Goal: Transaction & Acquisition: Obtain resource

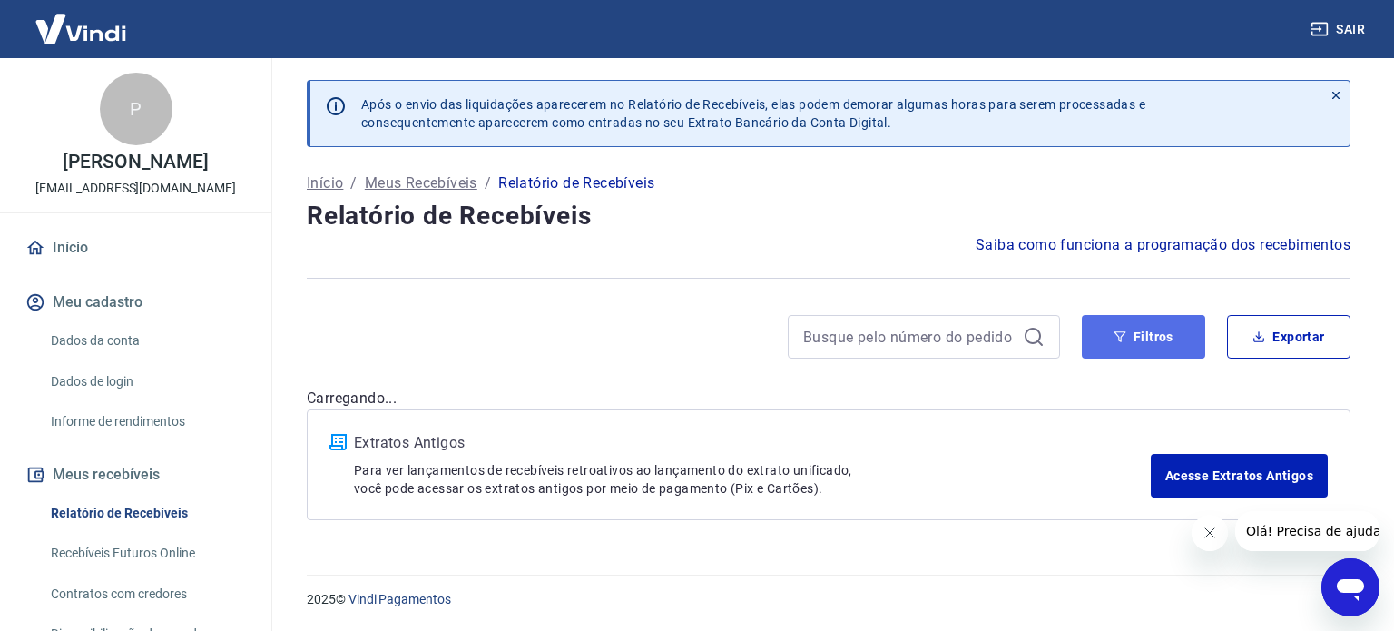
click at [1147, 327] on button "Filtros" at bounding box center [1143, 337] width 123 height 44
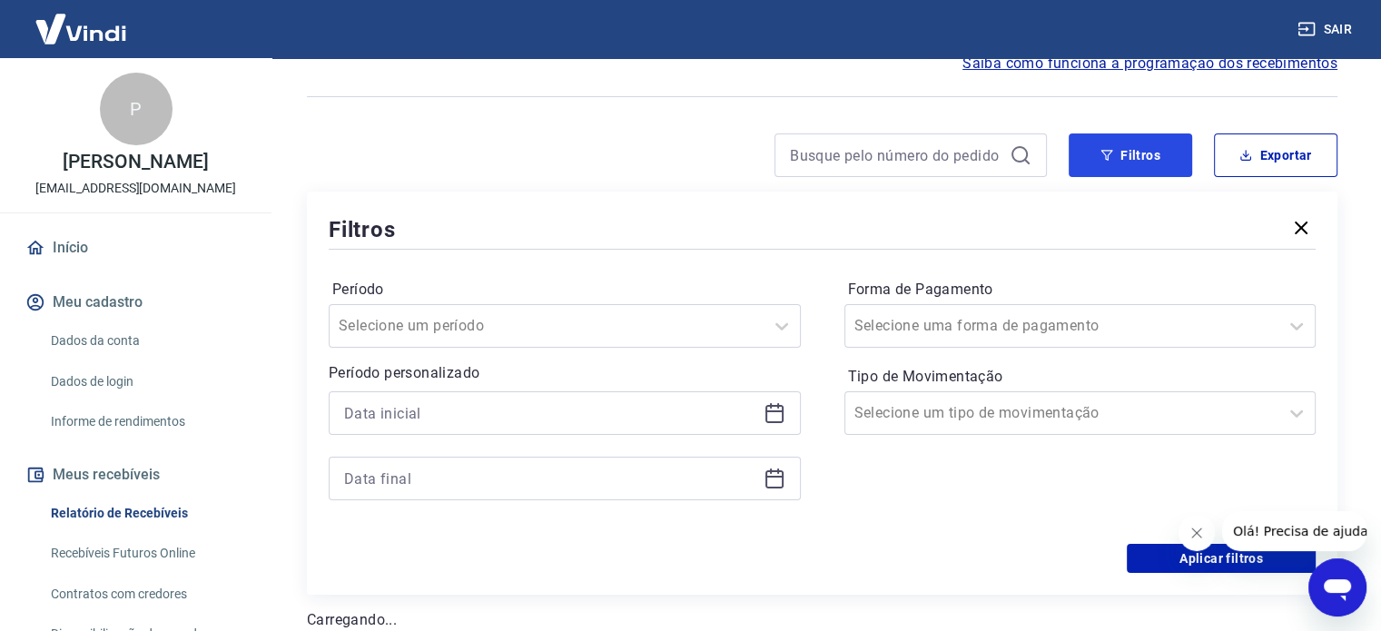
scroll to position [272, 0]
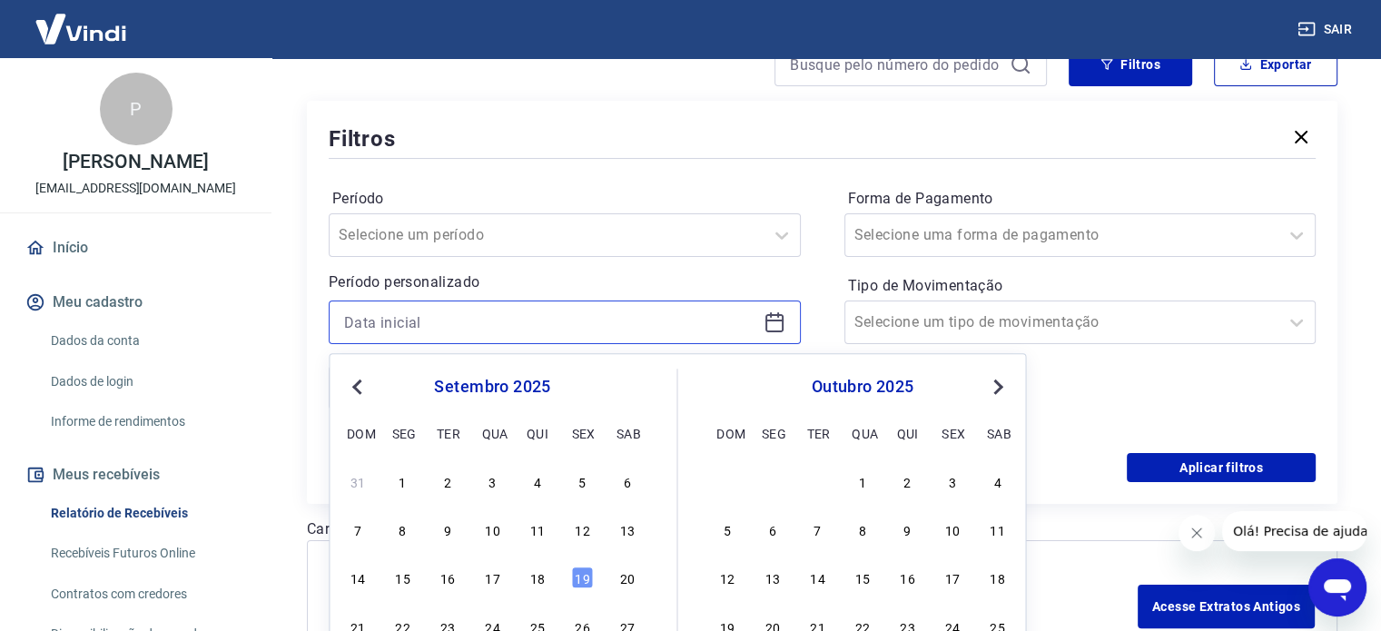
click at [412, 313] on input at bounding box center [550, 322] width 412 height 27
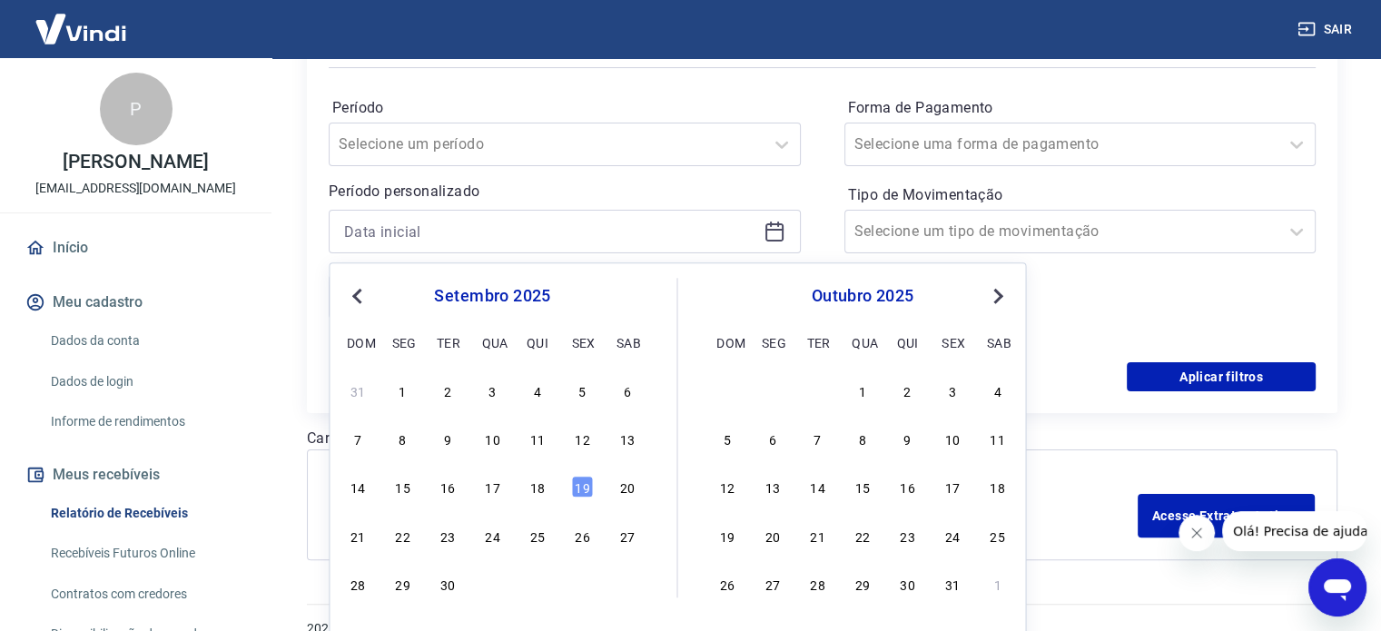
scroll to position [391, 0]
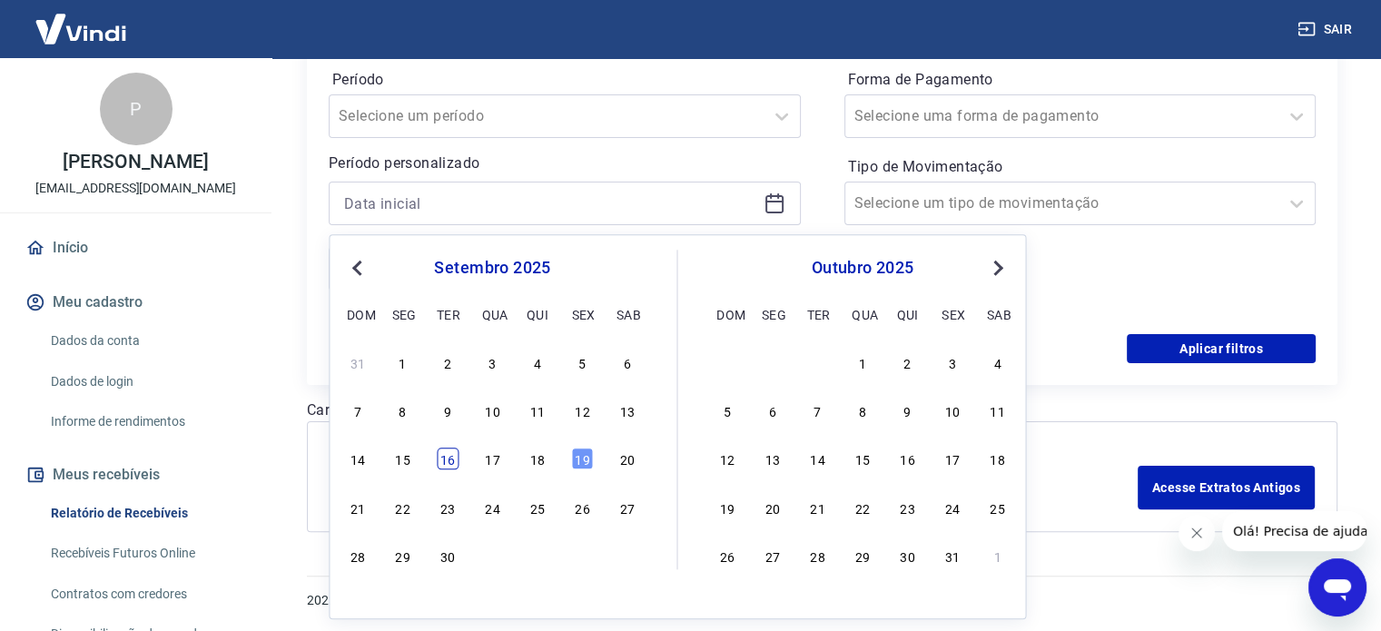
click at [455, 457] on div "16" at bounding box center [448, 459] width 22 height 22
type input "16/09/2025"
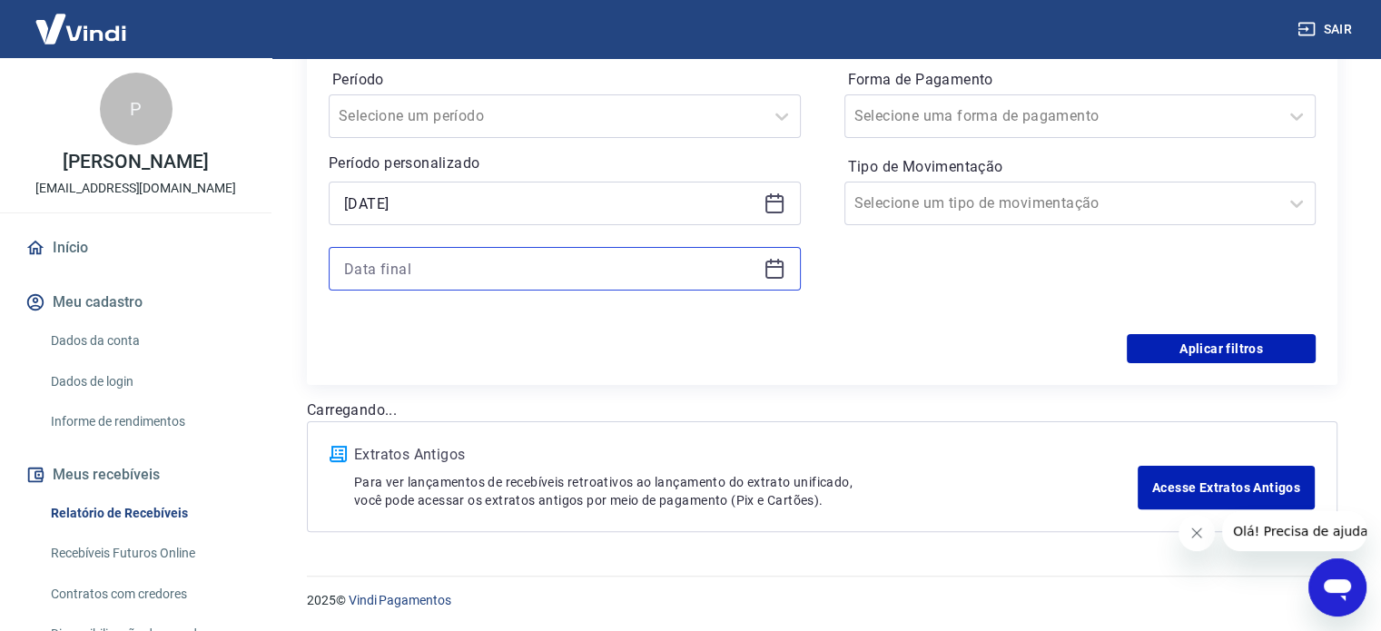
click at [487, 270] on input at bounding box center [550, 268] width 412 height 27
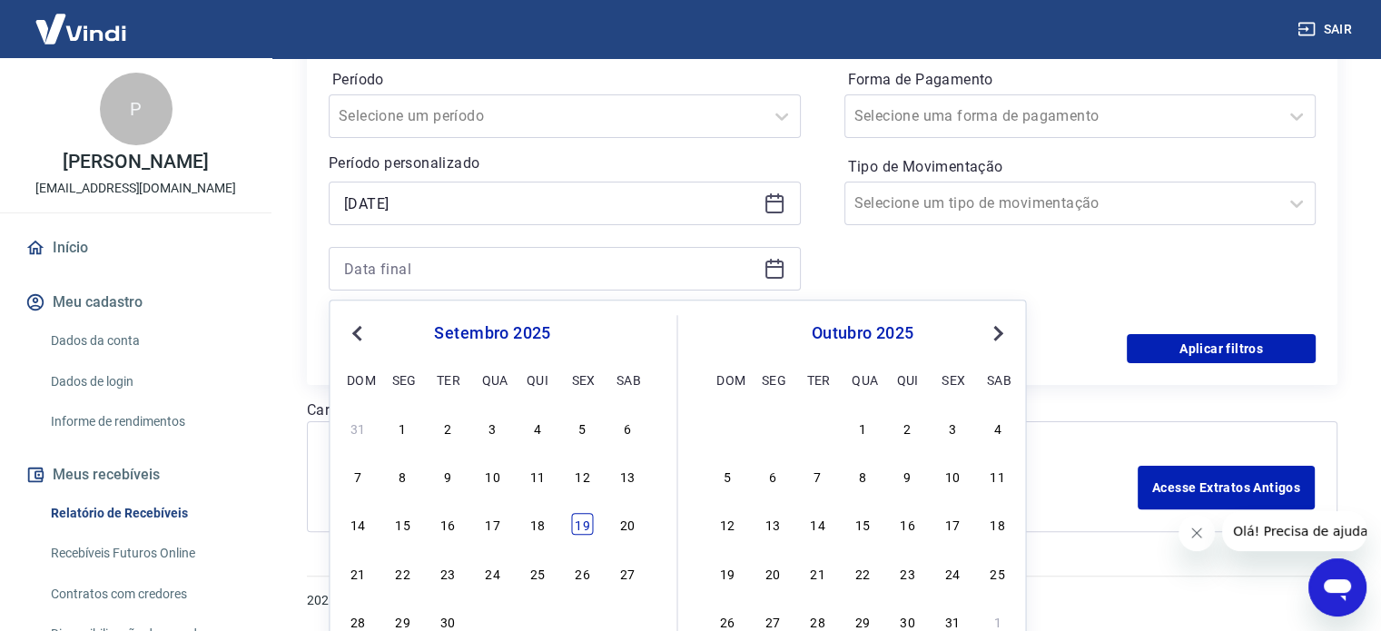
click at [576, 524] on div "19" at bounding box center [582, 525] width 22 height 22
type input "19/09/2025"
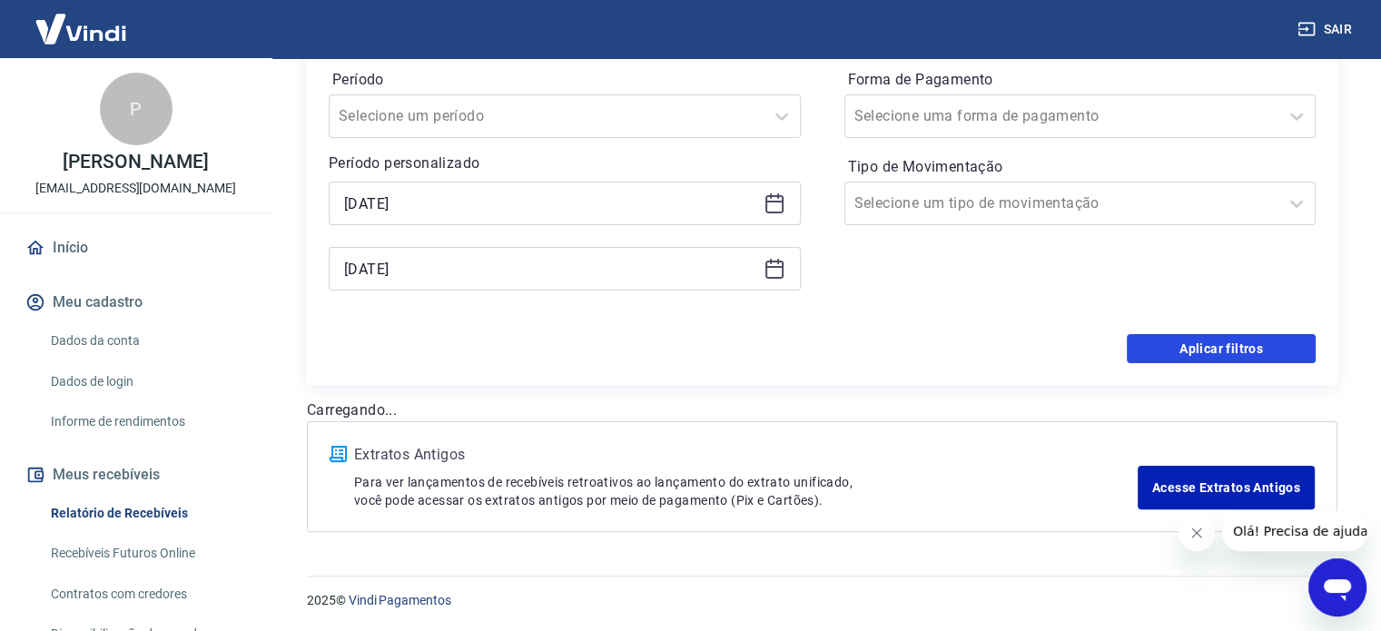
click at [1173, 349] on button "Aplicar filtros" at bounding box center [1221, 348] width 189 height 29
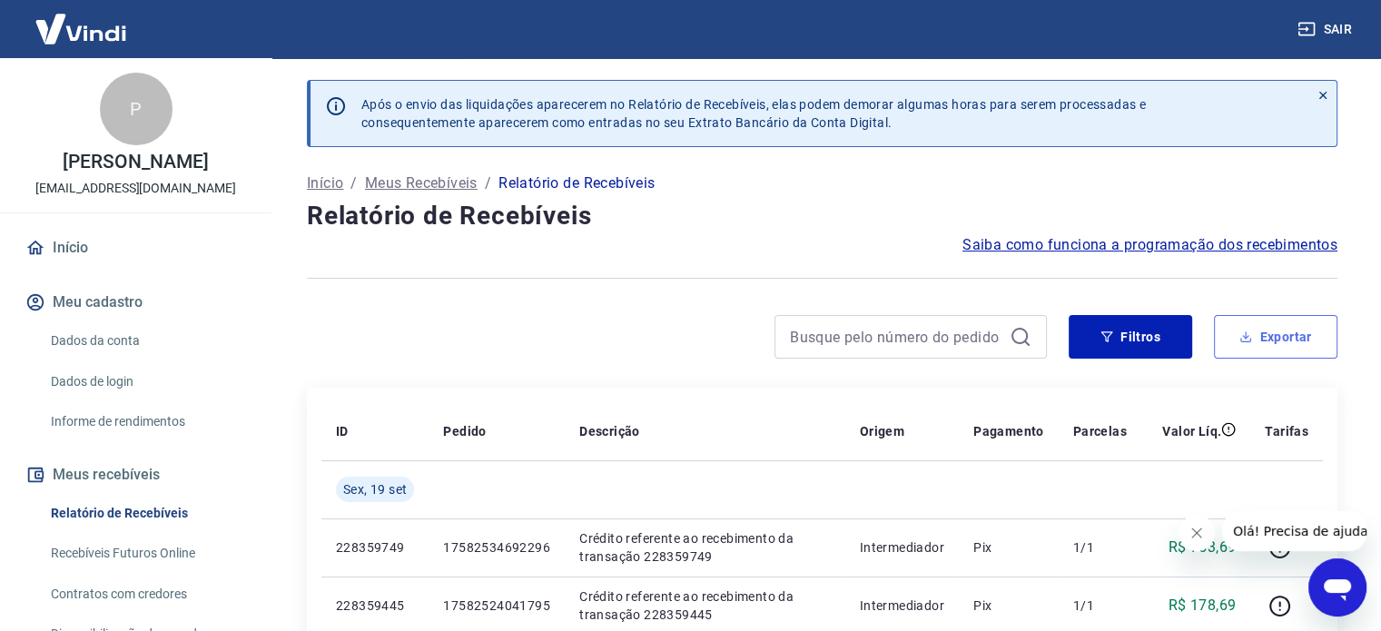
click at [1282, 330] on button "Exportar" at bounding box center [1275, 337] width 123 height 44
type input "16/09/2025"
type input "19/09/2025"
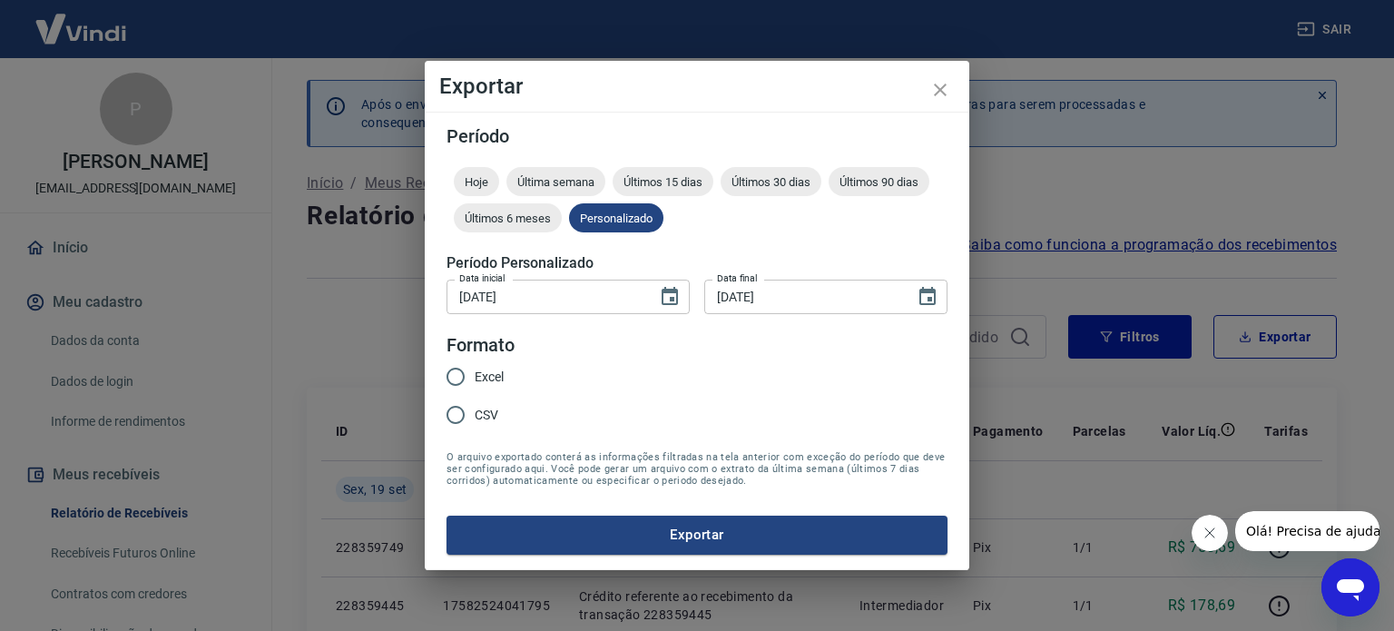
click at [486, 373] on span "Excel" at bounding box center [489, 377] width 29 height 19
click at [475, 373] on input "Excel" at bounding box center [456, 377] width 38 height 38
radio input "true"
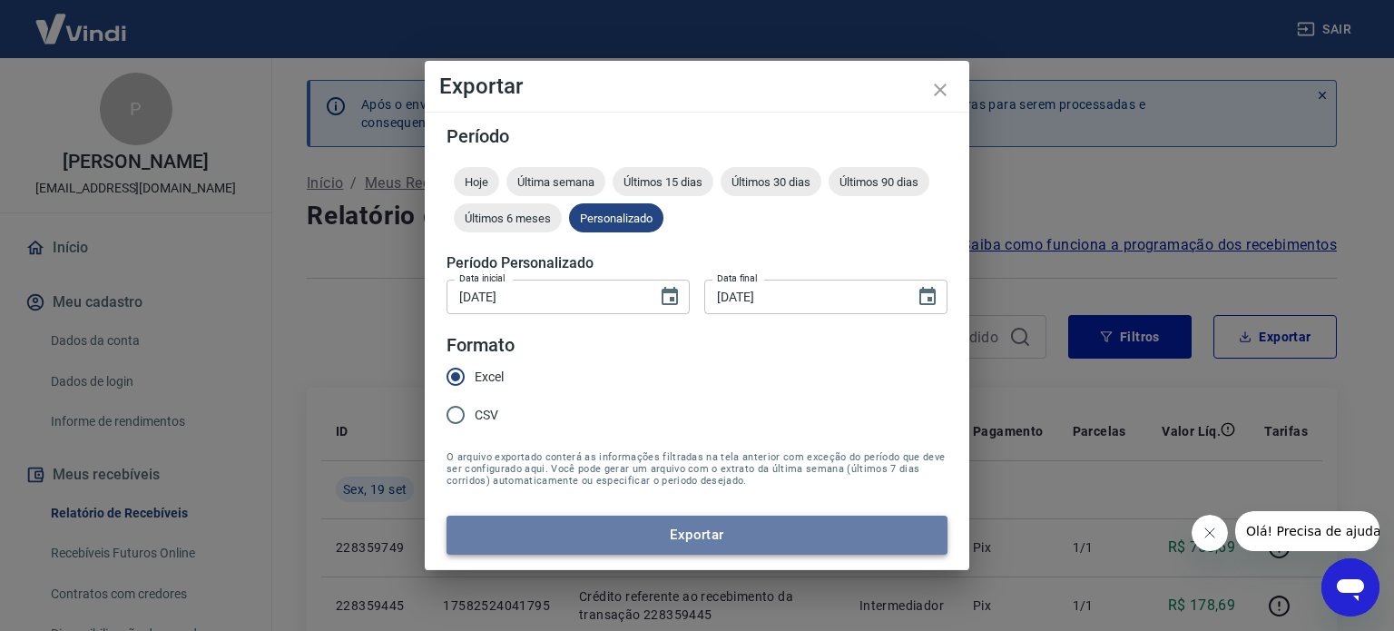
click at [666, 522] on button "Exportar" at bounding box center [697, 535] width 501 height 38
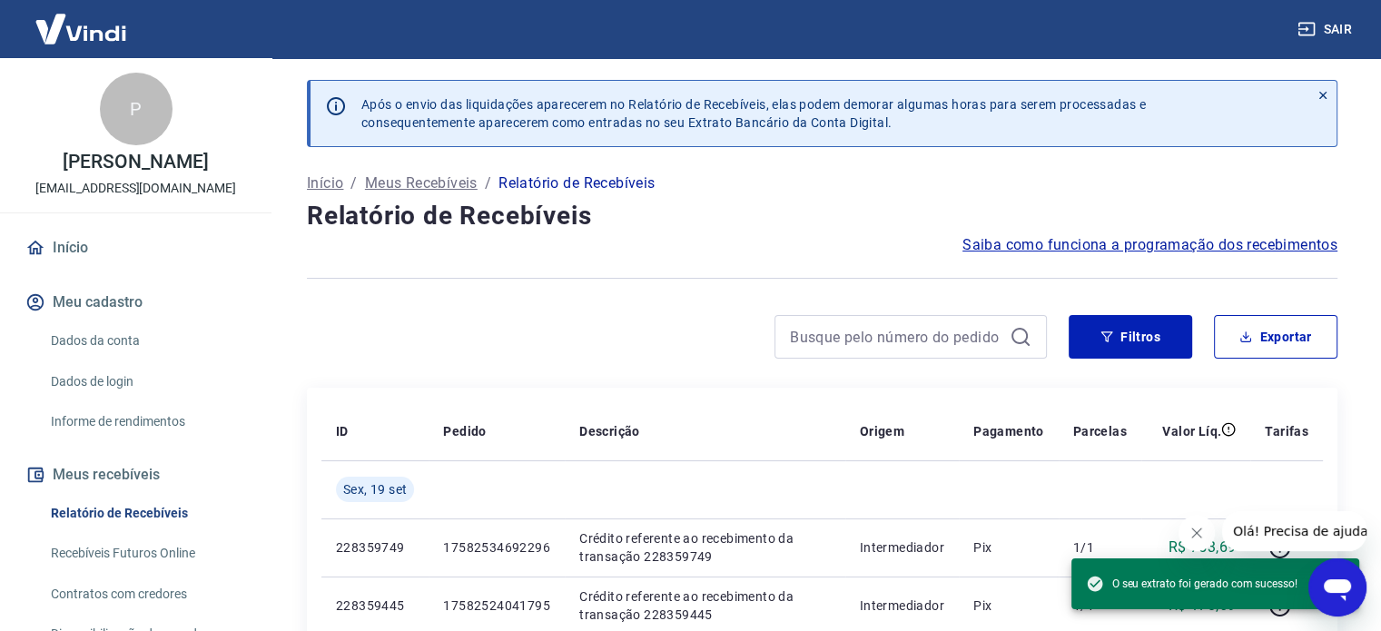
click at [678, 349] on div at bounding box center [677, 337] width 740 height 44
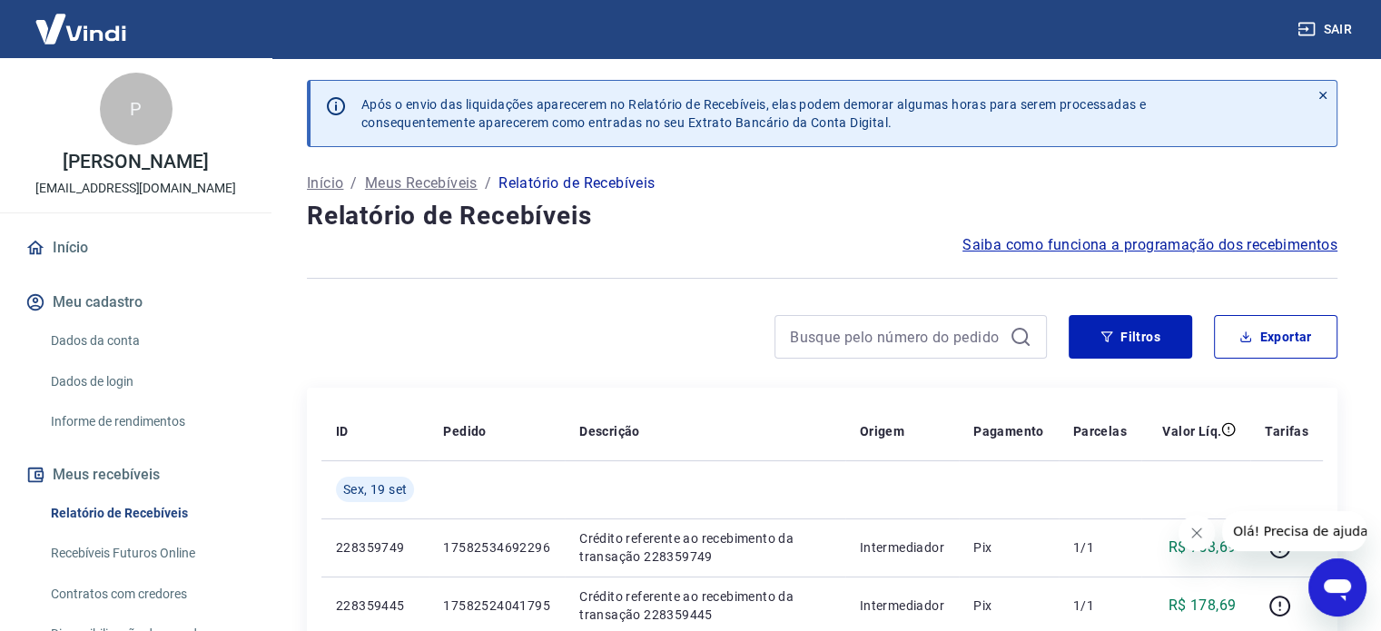
click at [880, 215] on h4 "Relatório de Recebíveis" at bounding box center [822, 216] width 1030 height 36
